Goal: Complete application form

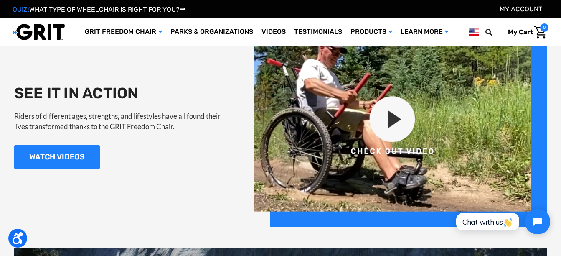
scroll to position [836, 0]
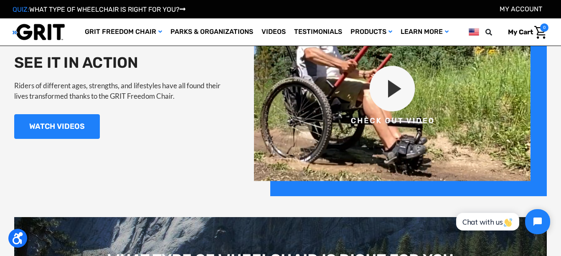
click at [398, 85] on img at bounding box center [400, 95] width 293 height 199
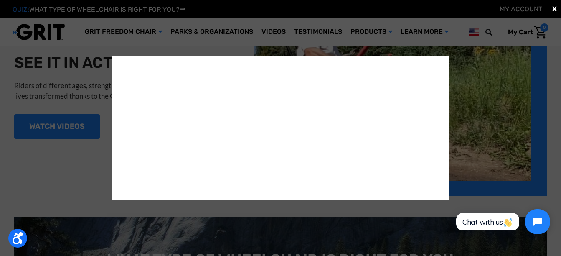
click at [479, 109] on div "X" at bounding box center [280, 128] width 561 height 256
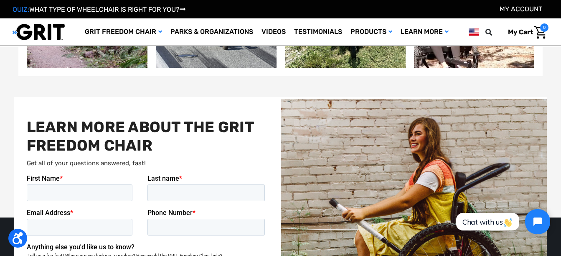
scroll to position [1714, 0]
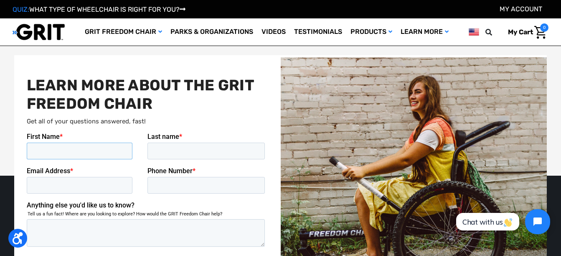
click at [99, 146] on input "First Name *" at bounding box center [79, 151] width 106 height 17
type input "[PERSON_NAME]"
click at [155, 153] on input "Last name *" at bounding box center [205, 151] width 117 height 17
type input "[PERSON_NAME]"
click at [103, 178] on input "Email Address *" at bounding box center [79, 185] width 106 height 17
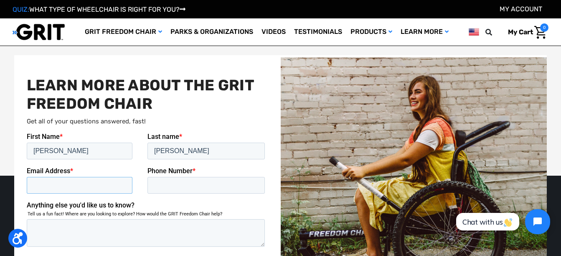
type input "[EMAIL_ADDRESS][DOMAIN_NAME]"
click at [161, 187] on input "Phone Number *" at bounding box center [205, 185] width 117 height 17
type input "15614800232"
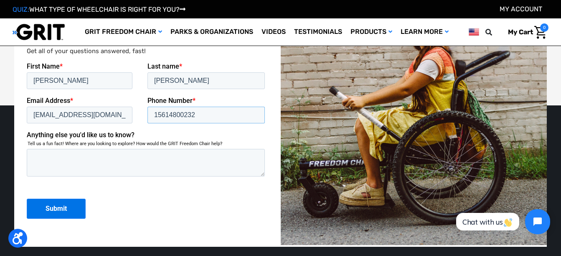
scroll to position [1797, 0]
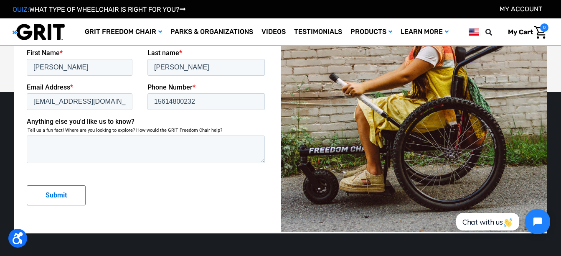
click at [62, 192] on input "Submit" at bounding box center [55, 195] width 59 height 20
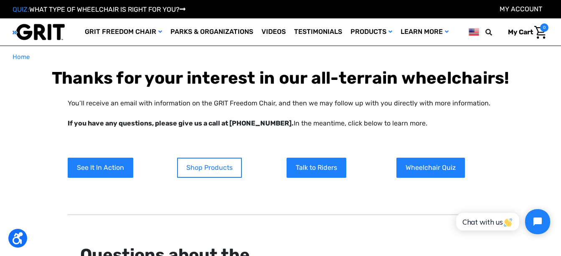
click at [208, 164] on link "Shop Products" at bounding box center [209, 168] width 65 height 20
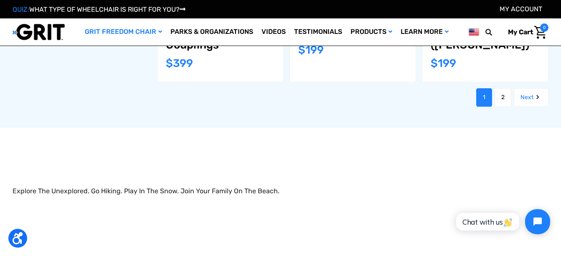
scroll to position [1003, 0]
